Goal: Navigation & Orientation: Find specific page/section

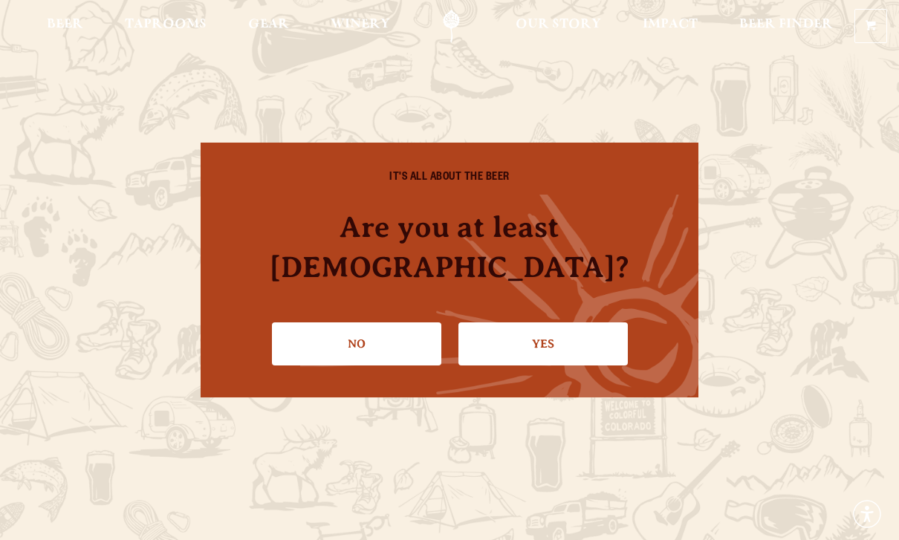
click at [500, 323] on link "Yes" at bounding box center [543, 344] width 169 height 43
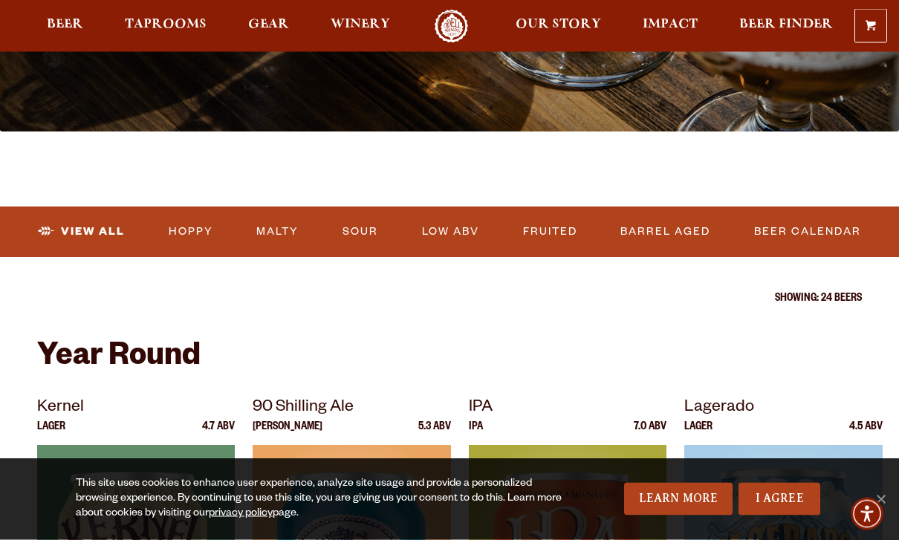
scroll to position [352, 0]
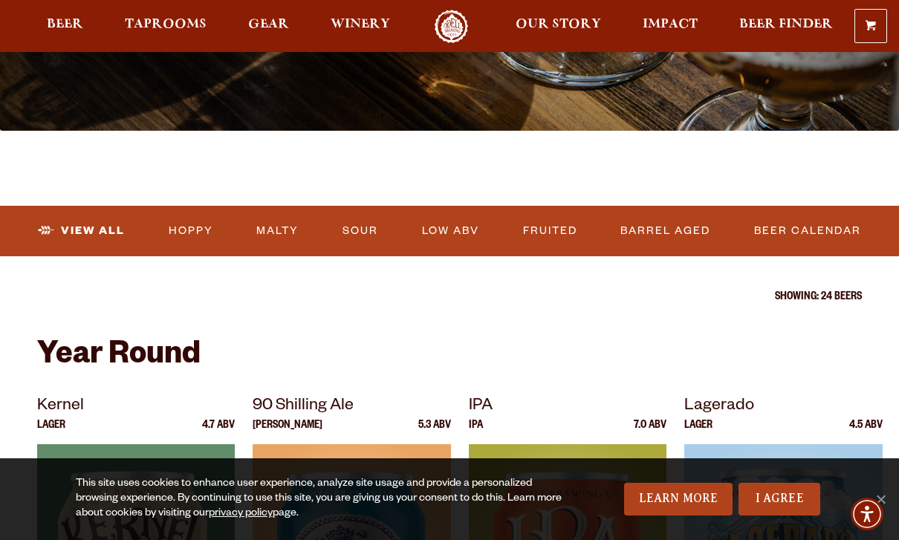
click at [439, 240] on link "Low ABV" at bounding box center [450, 231] width 69 height 34
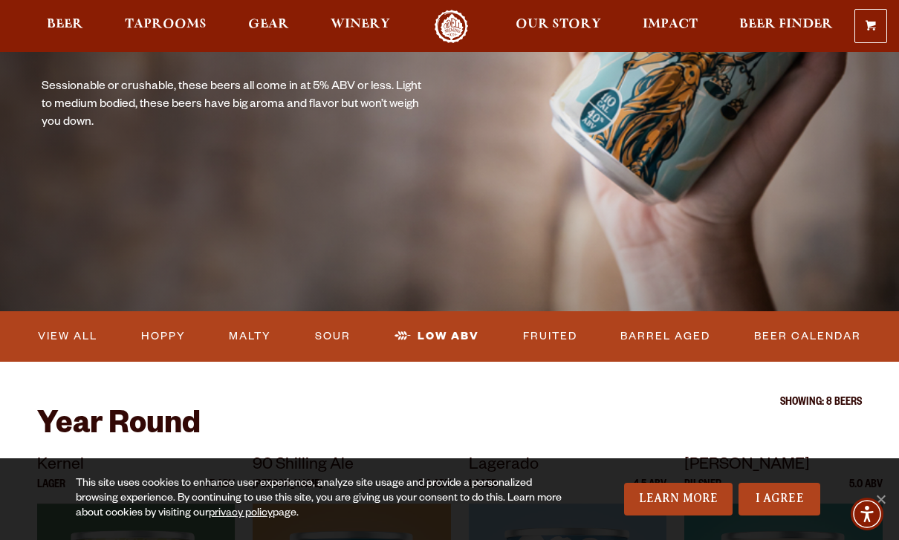
scroll to position [171, 0]
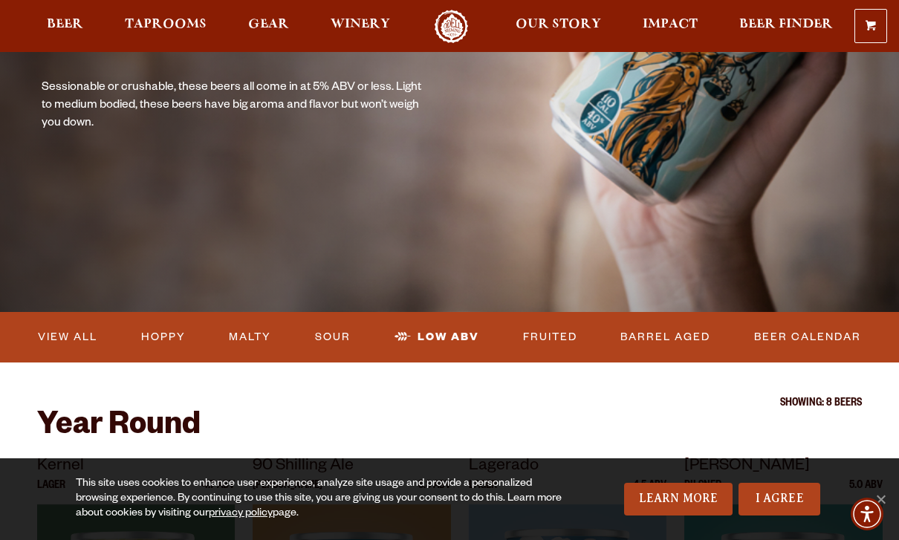
click at [265, 25] on span "Gear" at bounding box center [268, 25] width 41 height 12
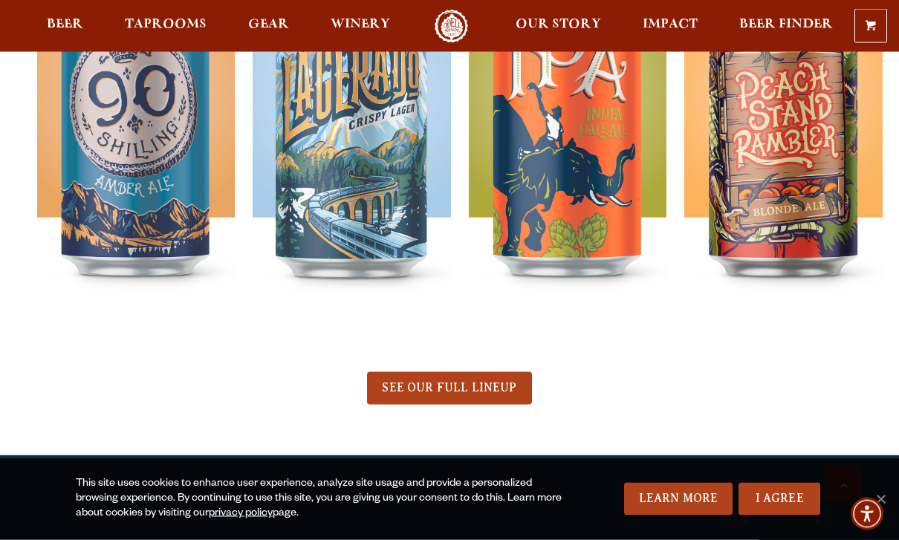
scroll to position [661, 0]
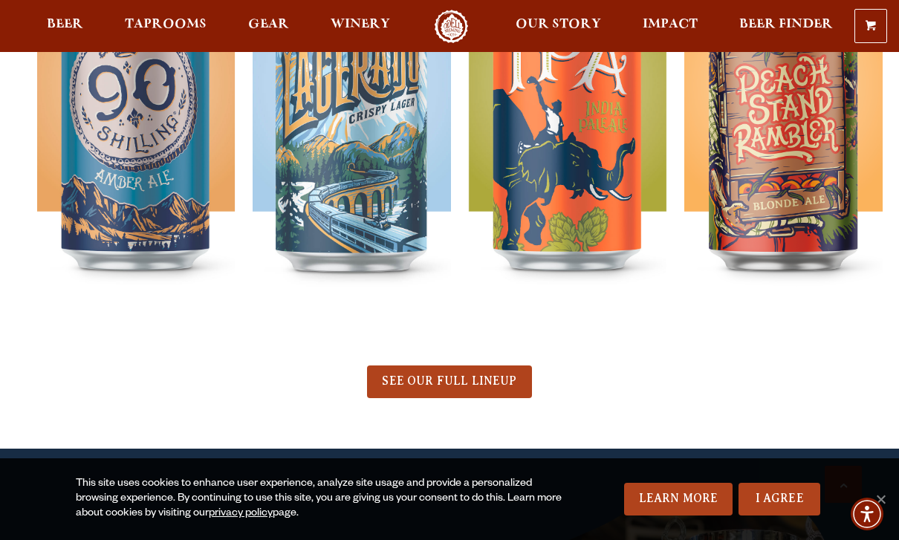
click at [430, 380] on span "SEE OUR FULL LINEUP" at bounding box center [449, 381] width 135 height 13
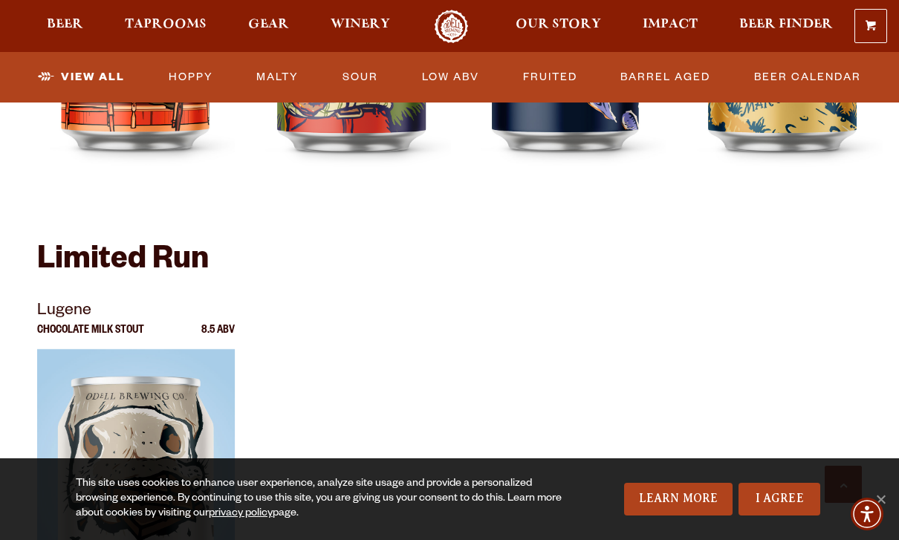
scroll to position [2387, 0]
